Goal: Task Accomplishment & Management: Use online tool/utility

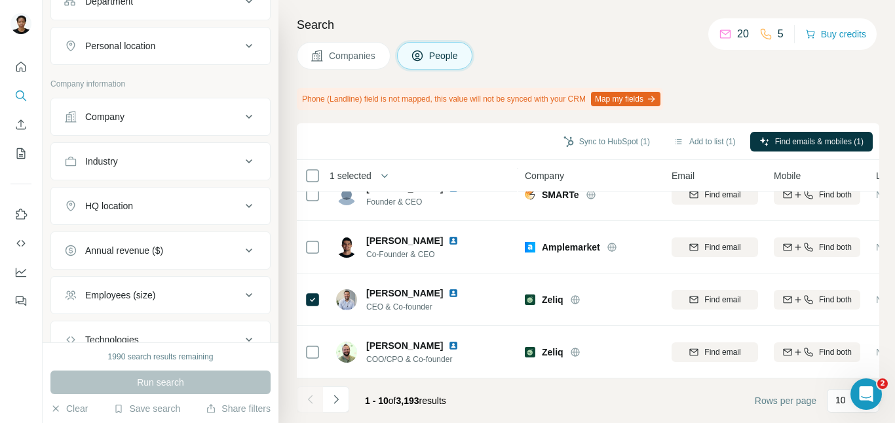
scroll to position [309, 0]
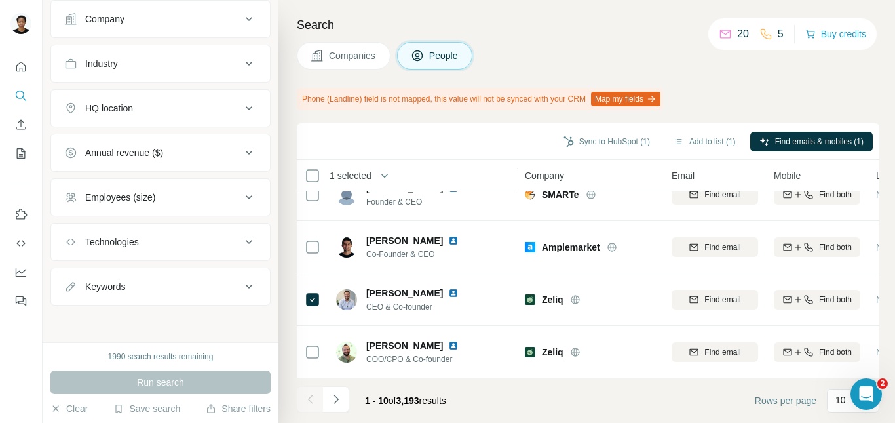
click at [644, 96] on button "Map my fields" at bounding box center [625, 99] width 69 height 14
click at [52, 411] on icon "button" at bounding box center [55, 408] width 10 height 10
click at [75, 407] on button "Clear" at bounding box center [68, 408] width 37 height 13
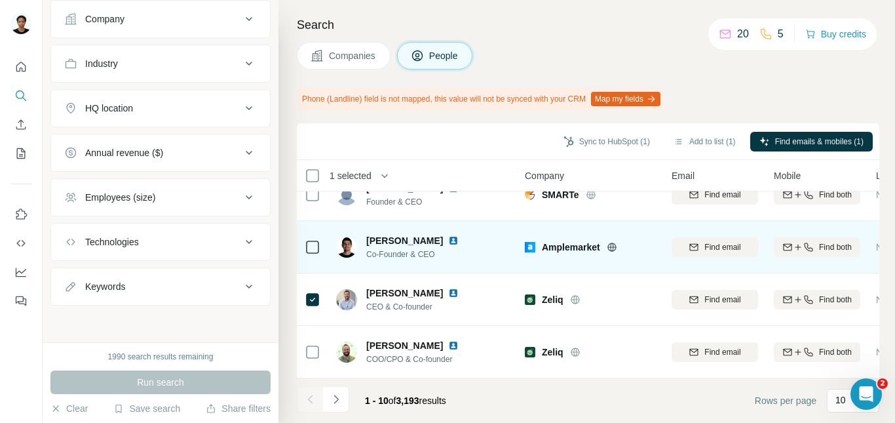
click at [517, 265] on td "[PERSON_NAME] Co-Founder & CEO" at bounding box center [423, 247] width 190 height 52
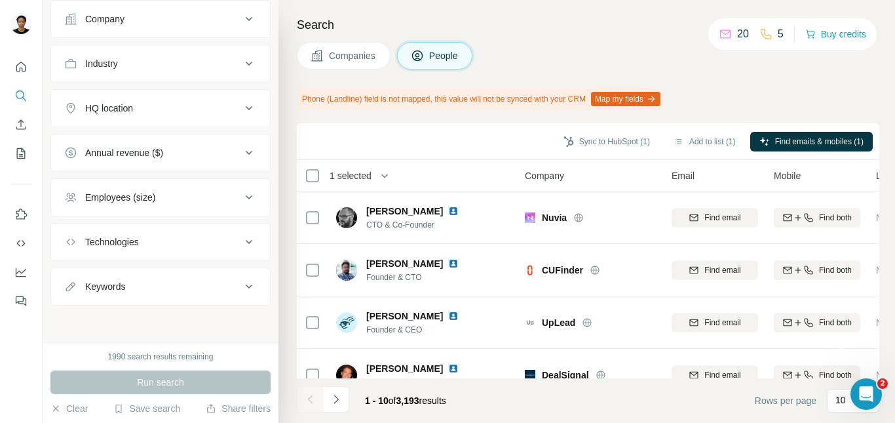
click at [517, 267] on td "[PERSON_NAME] Founder & CTO" at bounding box center [423, 270] width 190 height 52
click at [630, 143] on button "Sync to HubSpot (1)" at bounding box center [606, 142] width 105 height 20
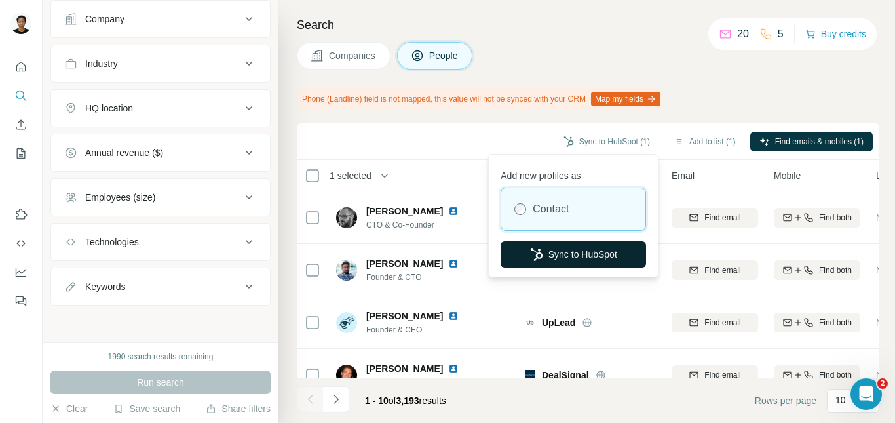
click at [576, 246] on button "Sync to HubSpot" at bounding box center [572, 254] width 145 height 26
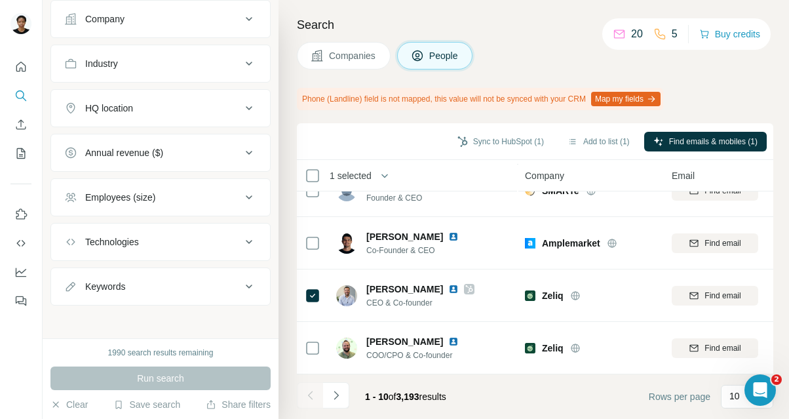
scroll to position [348, 0]
